Goal: Navigation & Orientation: Find specific page/section

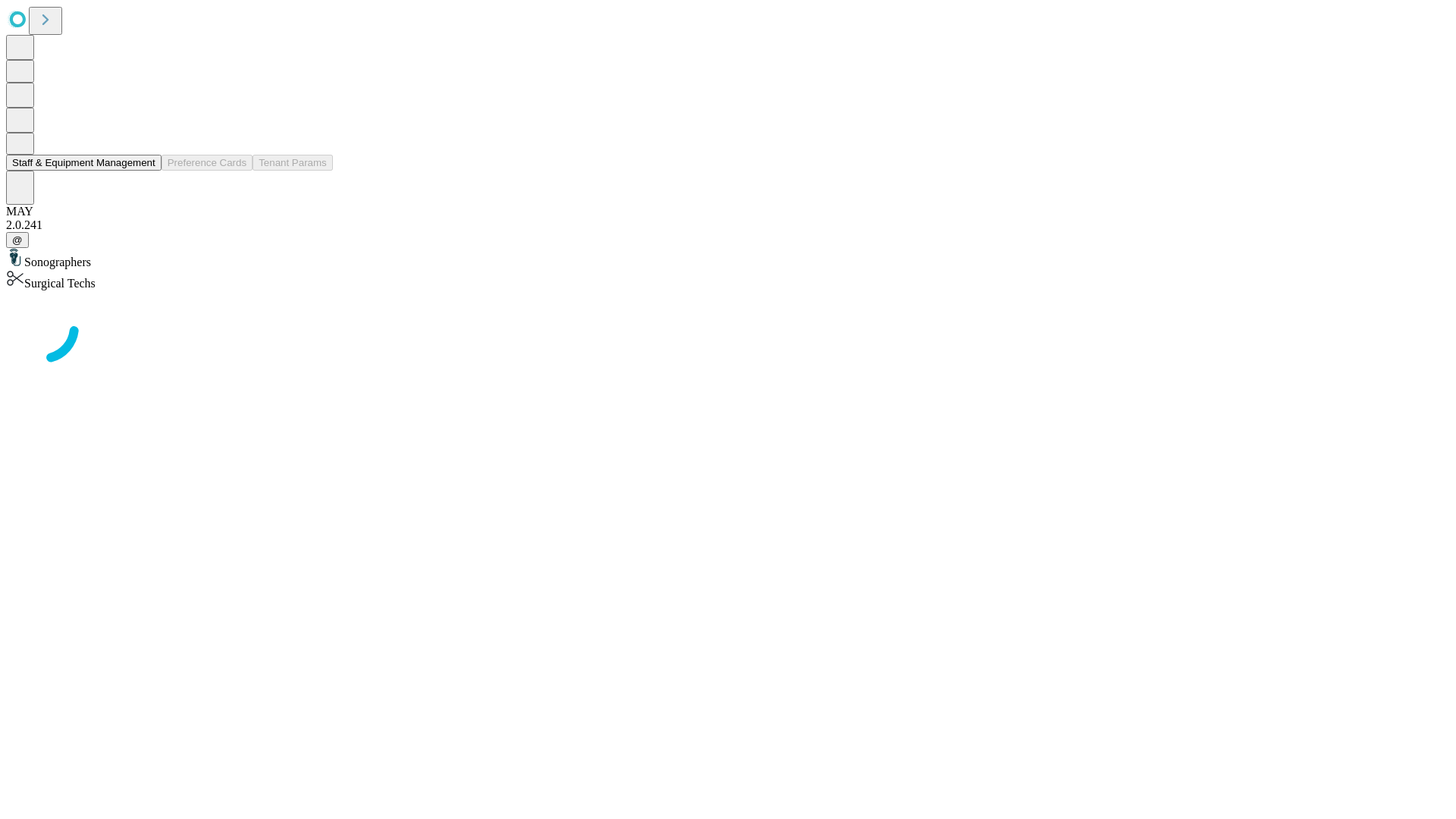
click at [144, 171] on button "Staff & Equipment Management" at bounding box center [84, 162] width 156 height 16
